Goal: Task Accomplishment & Management: Use online tool/utility

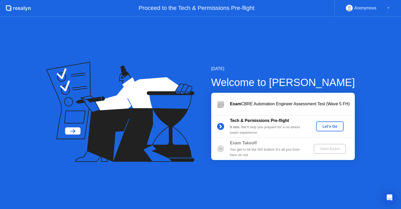
click at [327, 127] on div "Let's Go" at bounding box center [329, 127] width 23 height 4
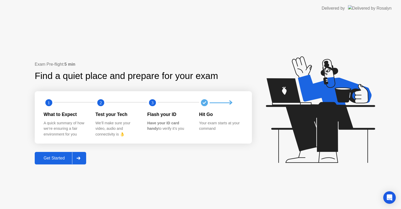
click at [84, 159] on div at bounding box center [78, 159] width 13 height 12
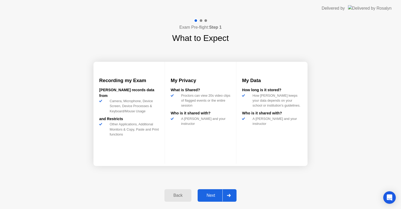
click at [229, 194] on icon at bounding box center [229, 195] width 4 height 3
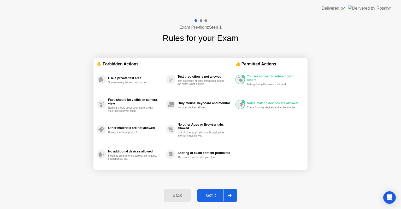
click at [229, 197] on div at bounding box center [229, 196] width 13 height 12
select select "**********"
select select "*******"
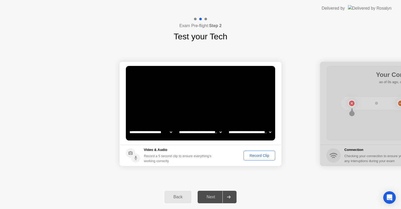
click at [252, 154] on div "Record Clip" at bounding box center [260, 156] width 28 height 4
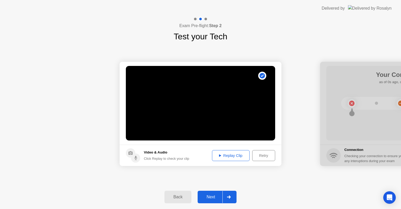
click at [263, 156] on div "Retry" at bounding box center [263, 156] width 19 height 4
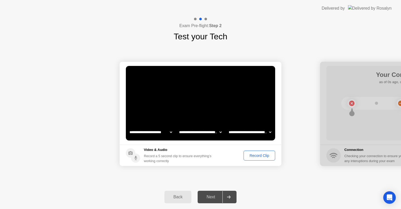
click at [263, 156] on div "Record Clip" at bounding box center [260, 156] width 28 height 4
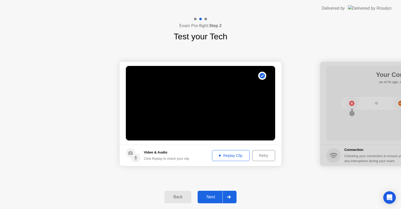
click at [232, 154] on div "Replay Clip" at bounding box center [231, 156] width 34 height 4
click at [229, 196] on icon at bounding box center [229, 197] width 4 height 3
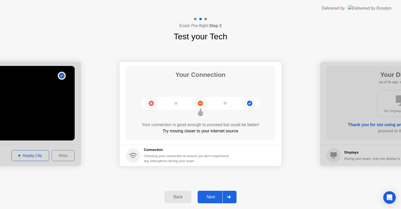
click at [230, 197] on icon at bounding box center [229, 197] width 4 height 3
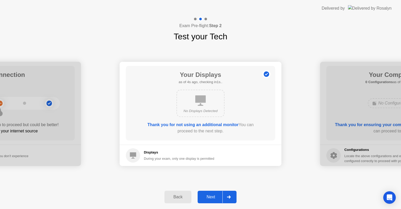
click at [230, 197] on icon at bounding box center [229, 197] width 4 height 3
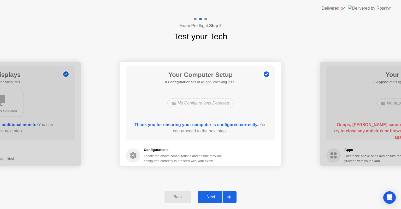
click at [230, 197] on icon at bounding box center [229, 197] width 4 height 3
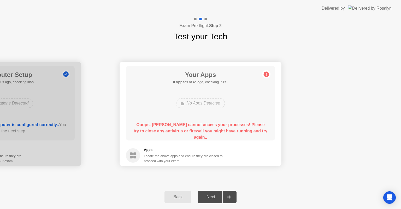
click at [266, 74] on icon at bounding box center [266, 74] width 1 height 3
click at [219, 113] on div "Your Apps 0 Apps as of 2s ago, checking in3s.. No Apps Detected Ooops, [PERSON_…" at bounding box center [200, 103] width 149 height 75
click at [179, 151] on h5 "Apps" at bounding box center [183, 150] width 79 height 5
click at [178, 121] on div "Your Apps 0 Apps as of 4s ago, checking in1s.. No Apps Detected Ooops, [PERSON_…" at bounding box center [200, 103] width 149 height 75
click at [184, 200] on div "Back" at bounding box center [178, 197] width 24 height 5
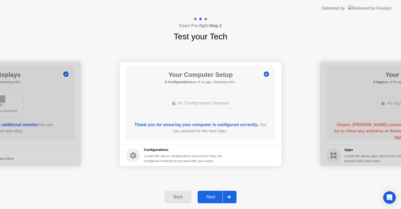
click at [229, 197] on icon at bounding box center [229, 197] width 4 height 3
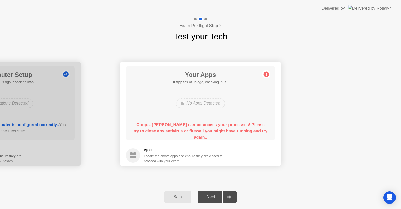
click at [224, 115] on div "Your Apps 0 Apps as of 0s ago, checking in5s.. No Apps Detected Ooops, [PERSON_…" at bounding box center [200, 103] width 149 height 75
click at [234, 120] on div "Your Apps 0 Apps as of 2s ago, checking in3s.. No Apps Detected Ooops, [PERSON_…" at bounding box center [200, 103] width 149 height 75
click at [206, 127] on b "Ooops, [PERSON_NAME] cannot access your processes! Please try to close any anti…" at bounding box center [201, 131] width 134 height 17
click at [390, 199] on icon "Open Intercom Messenger" at bounding box center [390, 198] width 6 height 7
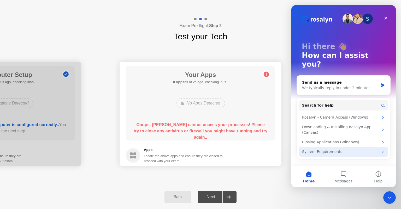
click at [343, 149] on div "System Requirements" at bounding box center [340, 151] width 77 height 5
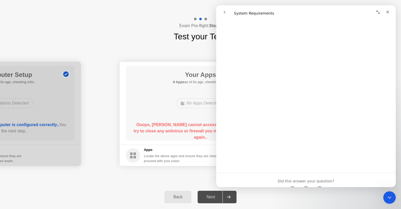
scroll to position [156, 0]
click at [388, 11] on icon "Close" at bounding box center [388, 12] width 4 height 4
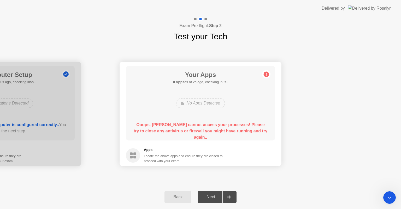
scroll to position [0, 0]
click at [168, 147] on footer "Apps Locate the above apps and ensure they are closed to proceed with your exam." at bounding box center [201, 155] width 162 height 21
click at [207, 130] on b "Ooops, [PERSON_NAME] cannot access your processes! Please try to close any anti…" at bounding box center [201, 131] width 134 height 17
click at [272, 164] on footer "Apps Locate the above apps and ensure they are closed to proceed with your exam." at bounding box center [201, 155] width 162 height 21
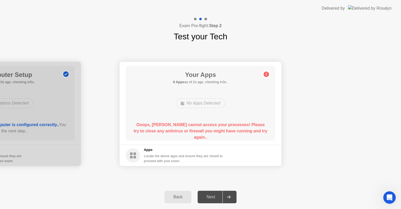
click at [216, 125] on b "Ooops, [PERSON_NAME] cannot access your processes! Please try to close any anti…" at bounding box center [201, 131] width 134 height 17
click at [178, 199] on div "Back" at bounding box center [178, 197] width 24 height 5
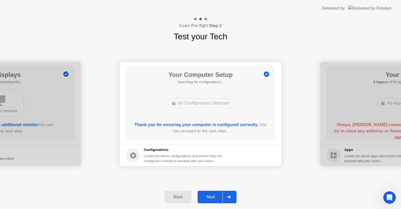
click at [178, 199] on div "Back" at bounding box center [178, 197] width 24 height 5
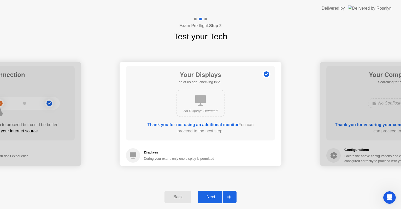
click at [178, 199] on div "Back" at bounding box center [178, 197] width 24 height 5
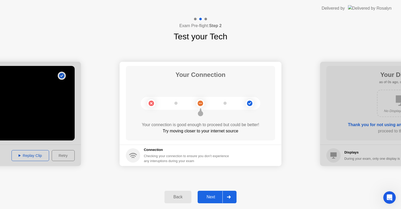
click at [229, 197] on icon at bounding box center [229, 197] width 4 height 3
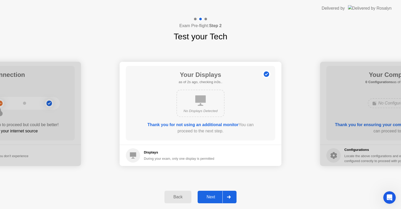
click at [229, 197] on icon at bounding box center [229, 197] width 4 height 3
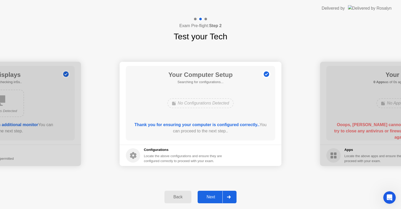
click at [229, 197] on icon at bounding box center [229, 197] width 4 height 3
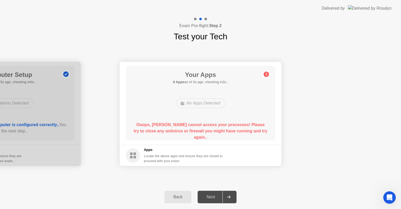
click at [232, 195] on div at bounding box center [229, 197] width 13 height 12
click at [231, 198] on div at bounding box center [229, 197] width 13 height 12
click at [151, 18] on div "Exam Pre-flight: Step 2 Test your Tech" at bounding box center [200, 30] width 401 height 26
click at [265, 75] on circle at bounding box center [266, 74] width 5 height 5
